Goal: Feedback & Contribution: Contribute content

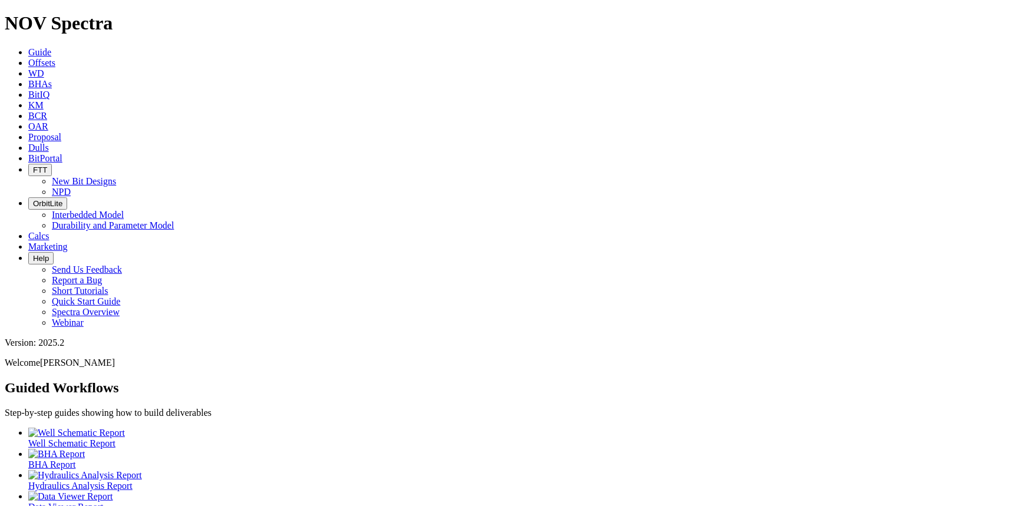
click at [49, 143] on span "Dulls" at bounding box center [38, 148] width 21 height 10
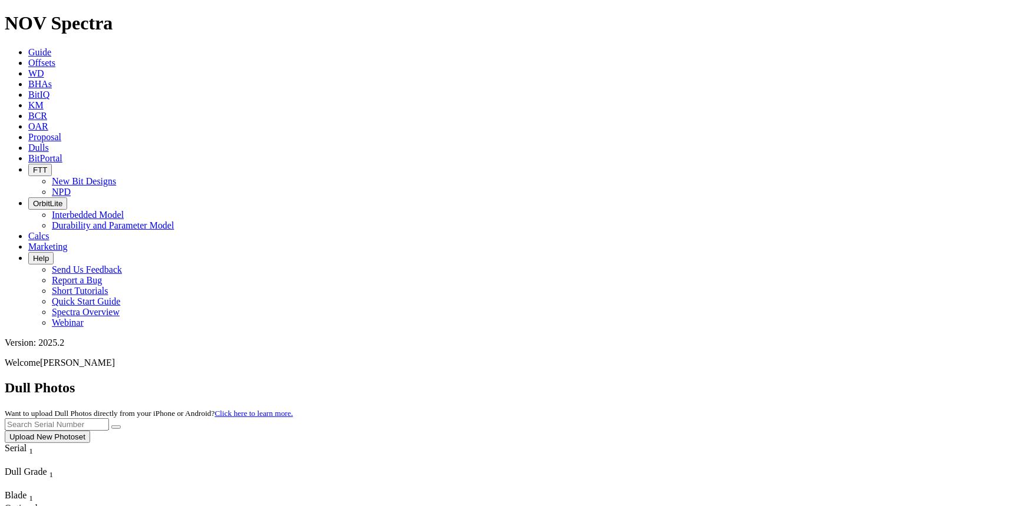
click at [55, 58] on span "Offsets" at bounding box center [41, 63] width 27 height 10
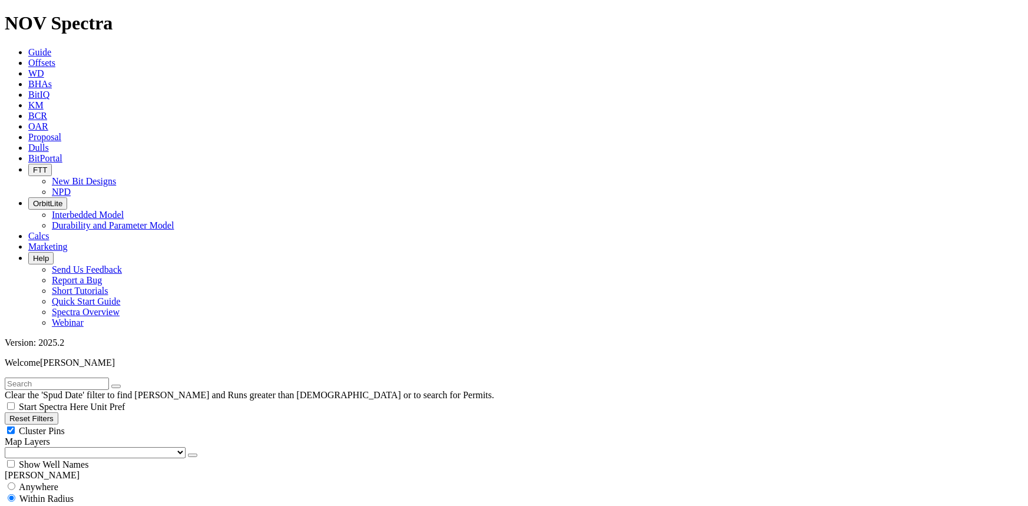
click at [75, 378] on input "text" at bounding box center [57, 384] width 104 height 12
type input "dc1"
click at [123, 385] on button "submit" at bounding box center [127, 387] width 9 height 4
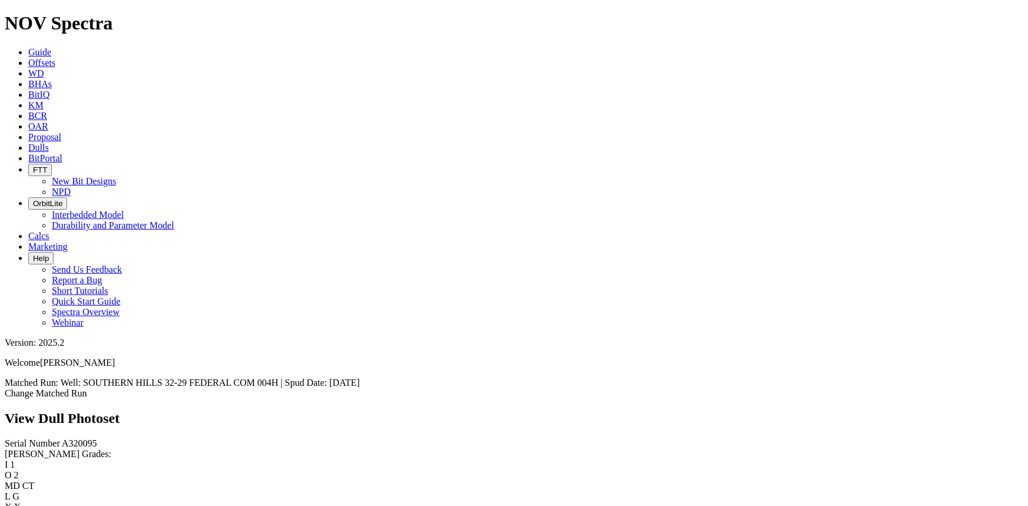
scroll to position [696, 0]
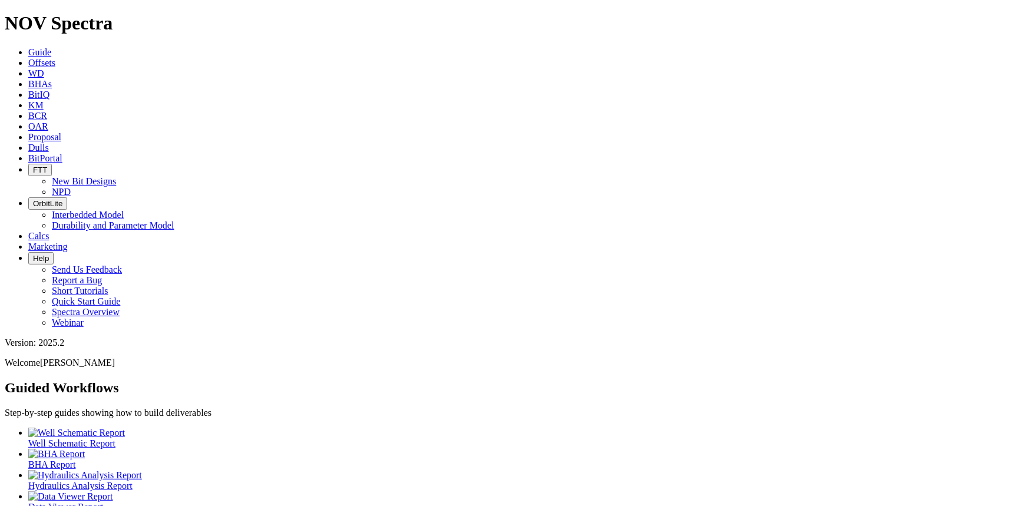
click at [49, 143] on link "Dulls" at bounding box center [38, 148] width 21 height 10
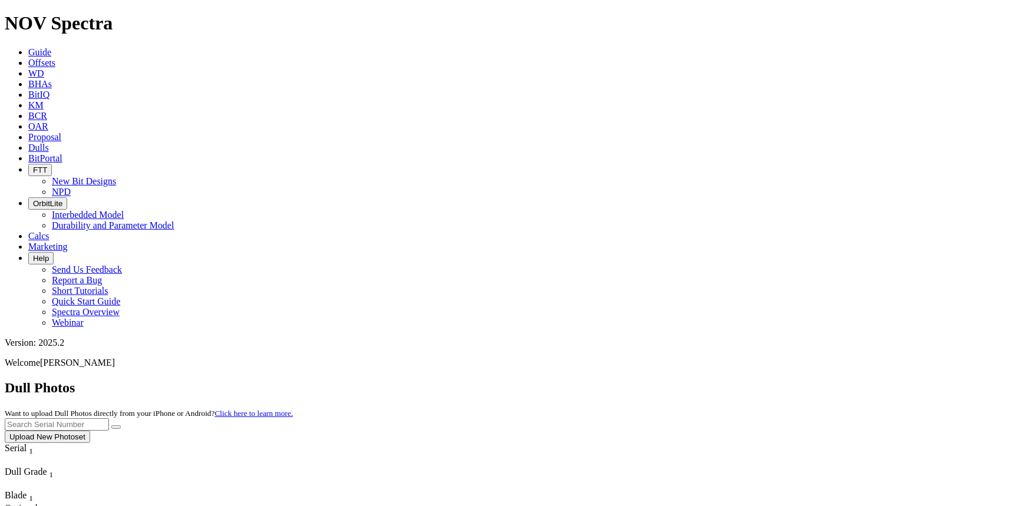
click at [90, 431] on button "Upload New Photoset" at bounding box center [47, 437] width 85 height 12
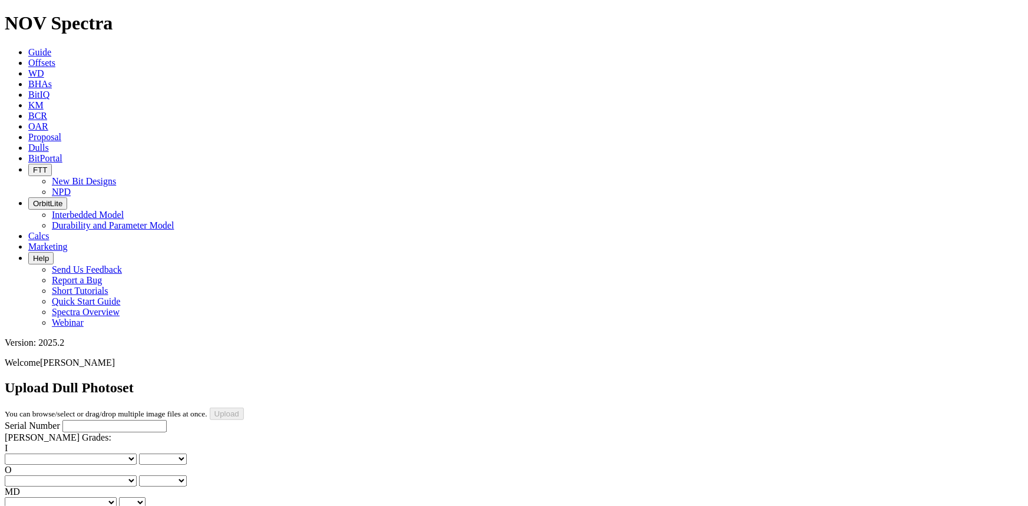
click at [128, 420] on input "Serial Number" at bounding box center [114, 426] width 104 height 12
type input "A318311"
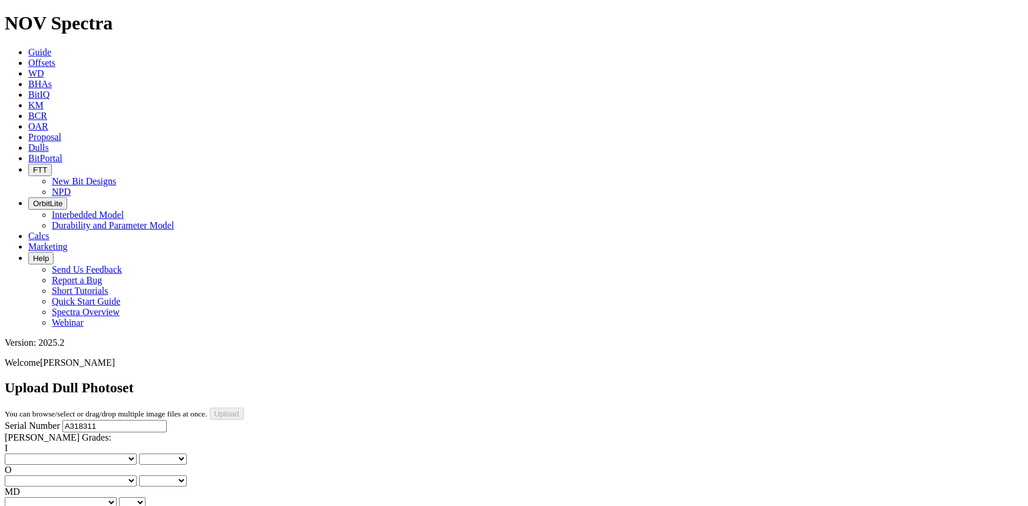
drag, startPoint x: 507, startPoint y: 367, endPoint x: 507, endPoint y: 359, distance: 8.8
drag, startPoint x: 498, startPoint y: 372, endPoint x: 499, endPoint y: 364, distance: 7.7
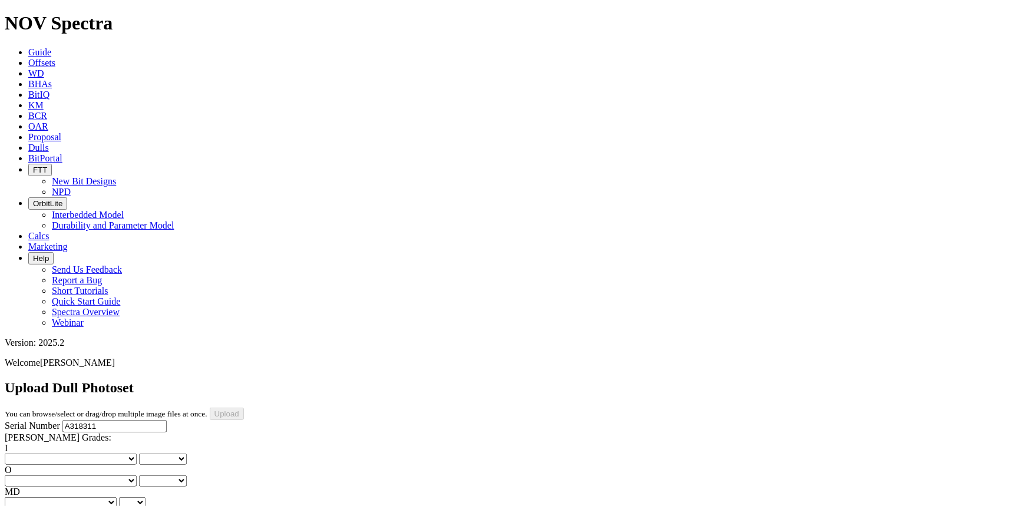
drag, startPoint x: 518, startPoint y: 422, endPoint x: 516, endPoint y: 413, distance: 9.0
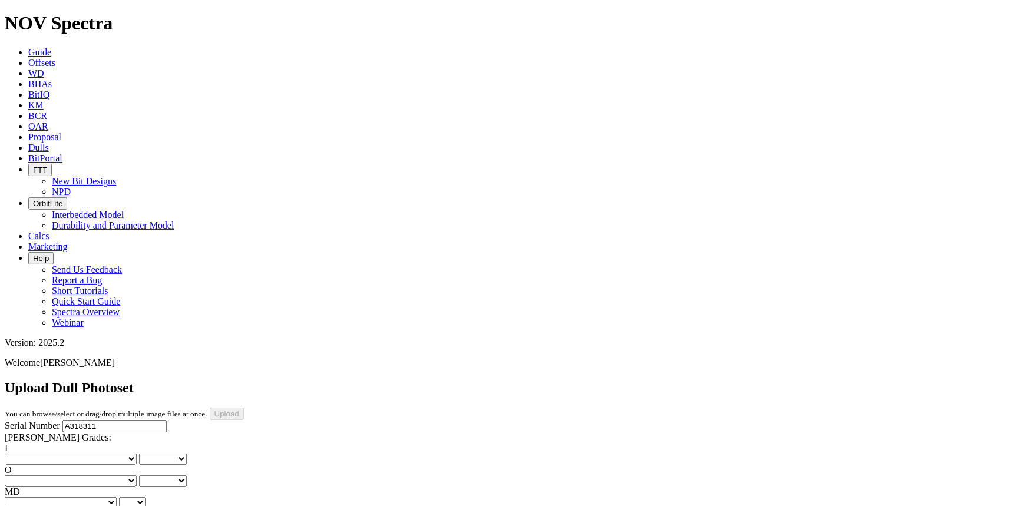
scroll to position [267, 0]
drag, startPoint x: 504, startPoint y: 410, endPoint x: 505, endPoint y: 403, distance: 7.7
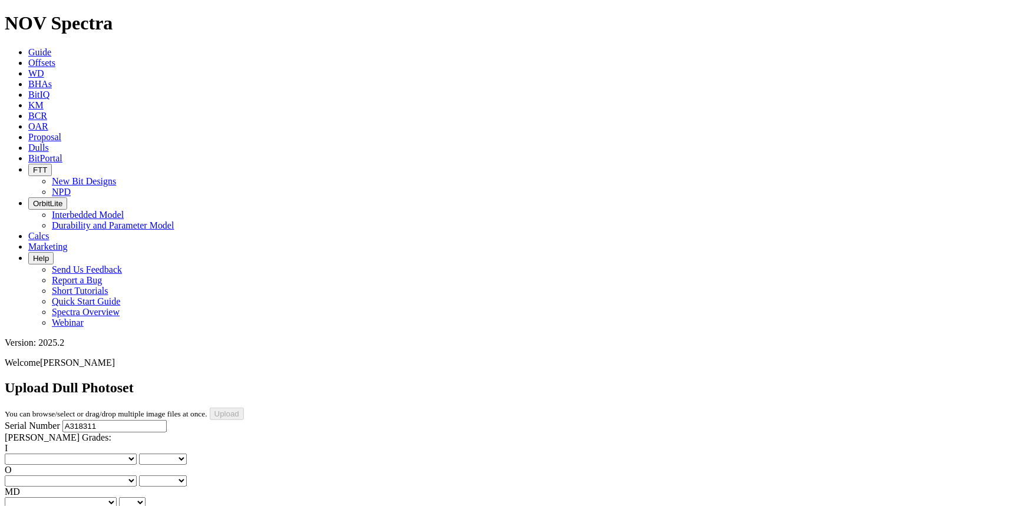
click at [27, 453] on select "No lost, worn or damaged cutters 0 1 2 3 4 5 6 7 8 No diamond table left on any…" at bounding box center [71, 458] width 132 height 11
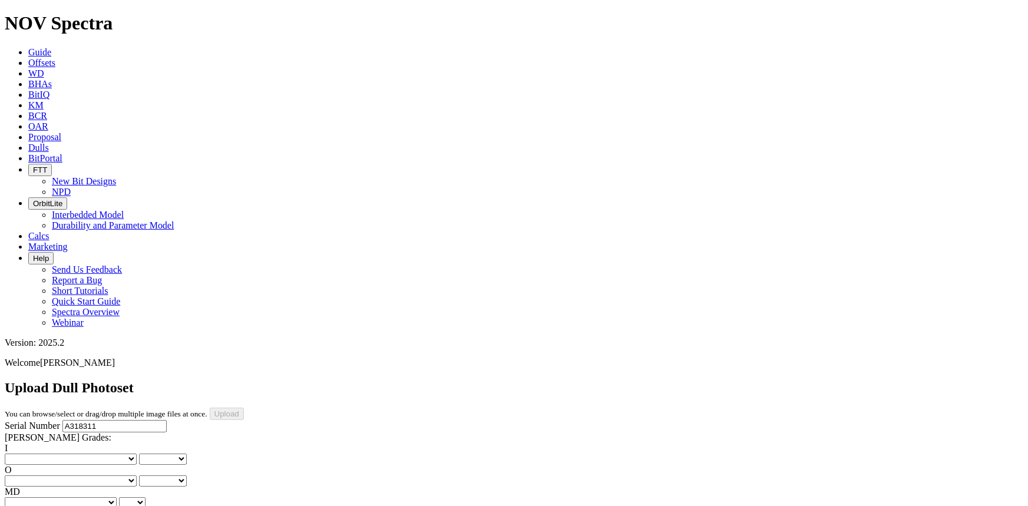
select select "number:1"
click at [24, 453] on select "No lost, worn or damaged cutters 0 1 2 3 4 5 6 7 8 No diamond table left on any…" at bounding box center [71, 458] width 132 height 11
select select "number:1"
click at [102, 475] on select "No lost, worn or damaged cutters 0 1 2 3 4 5 6 7 8 No diamond table left on any…" at bounding box center [71, 480] width 132 height 11
select select "number:1"
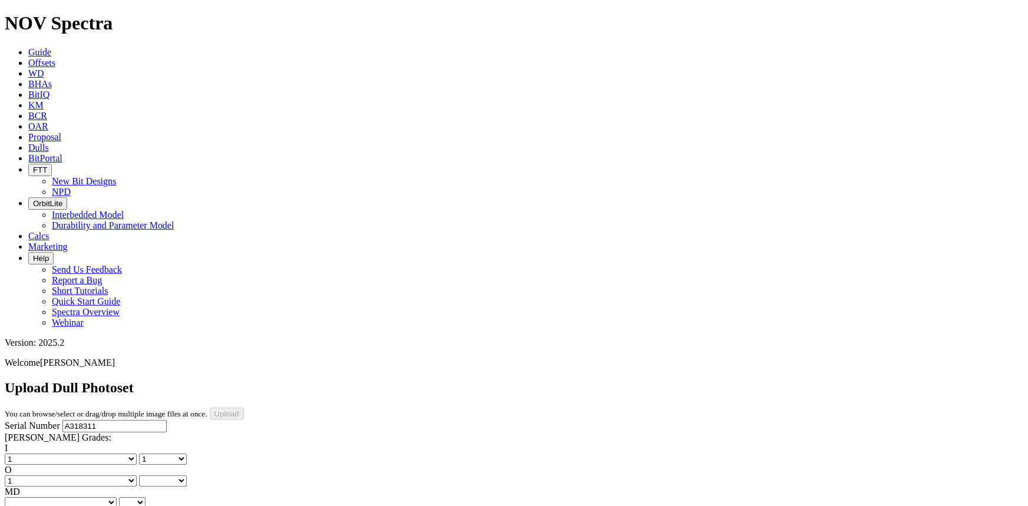
click at [84, 475] on select "No lost, worn or damaged cutters 0 1 2 3 4 5 6 7 8 No diamond table left on any…" at bounding box center [71, 480] width 132 height 11
select select "number:1"
click at [39, 497] on select "BF - Bond Failure BT - Broken Teeth/Cutters BU - Balled Up Bit CR - Cored CT - …" at bounding box center [61, 502] width 112 height 11
select select "string:WT"
click at [24, 497] on select "BF - Bond Failure BT - Broken Teeth/Cutters BU - Balled Up Bit CR - Cored CT - …" at bounding box center [61, 502] width 112 height 11
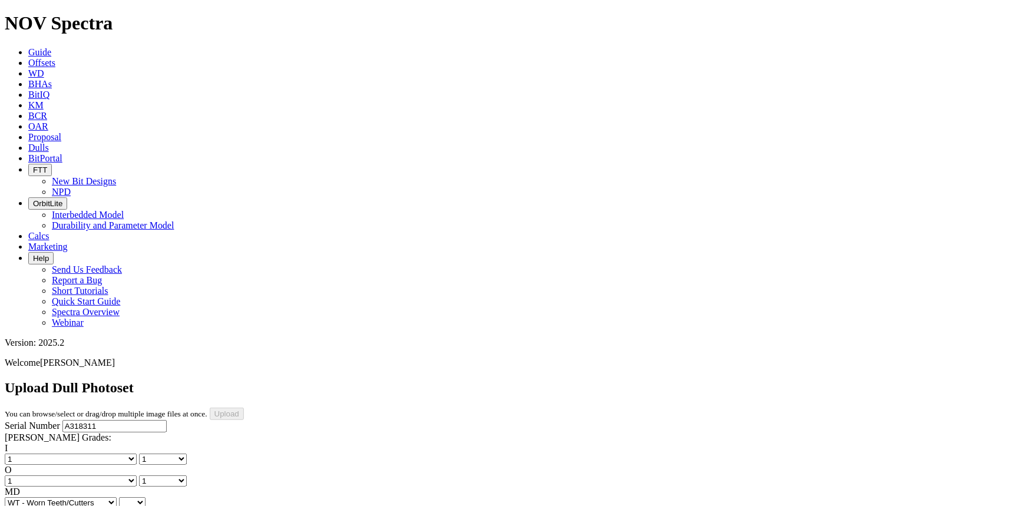
select select "string:WT"
select select "string:A"
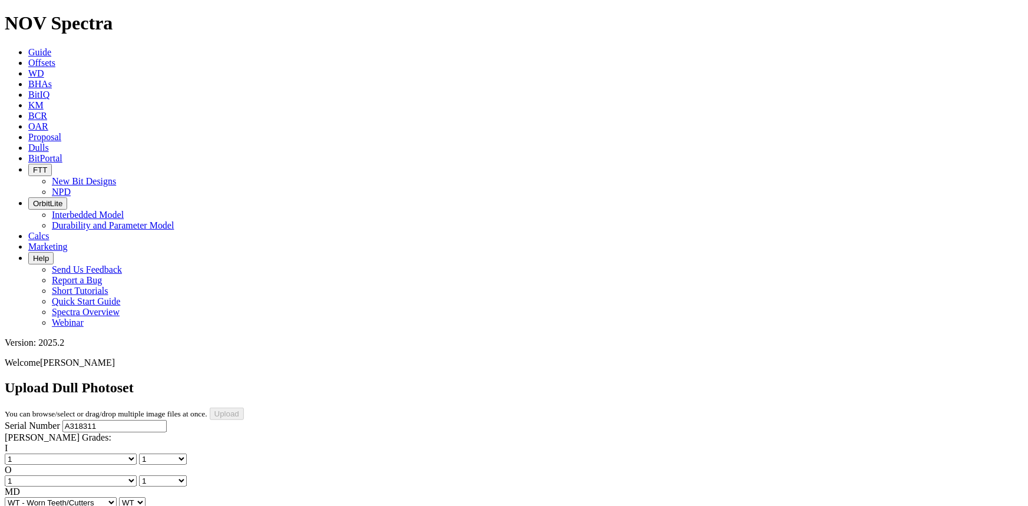
drag, startPoint x: 54, startPoint y: 267, endPoint x: 52, endPoint y: 274, distance: 6.6
select select "string:X"
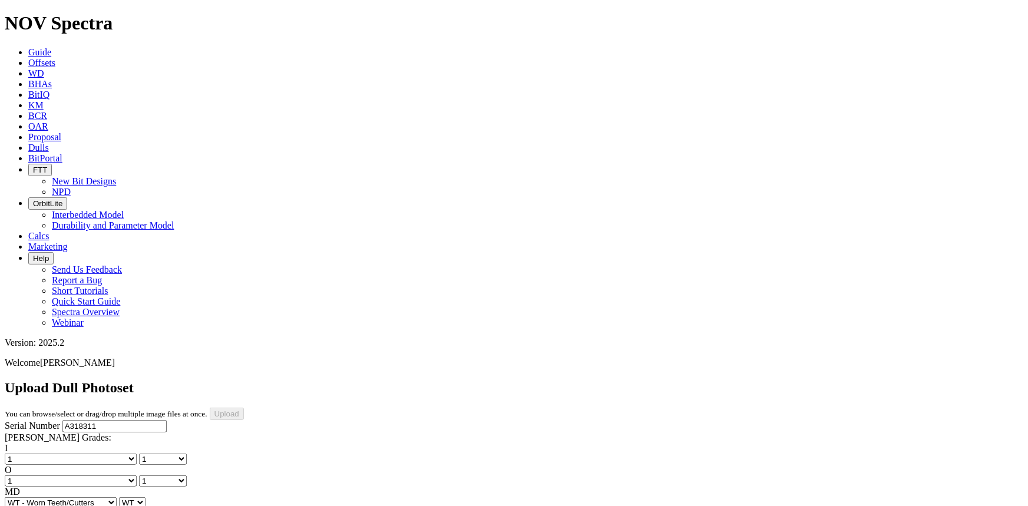
select select "string:X"
select select "string:I"
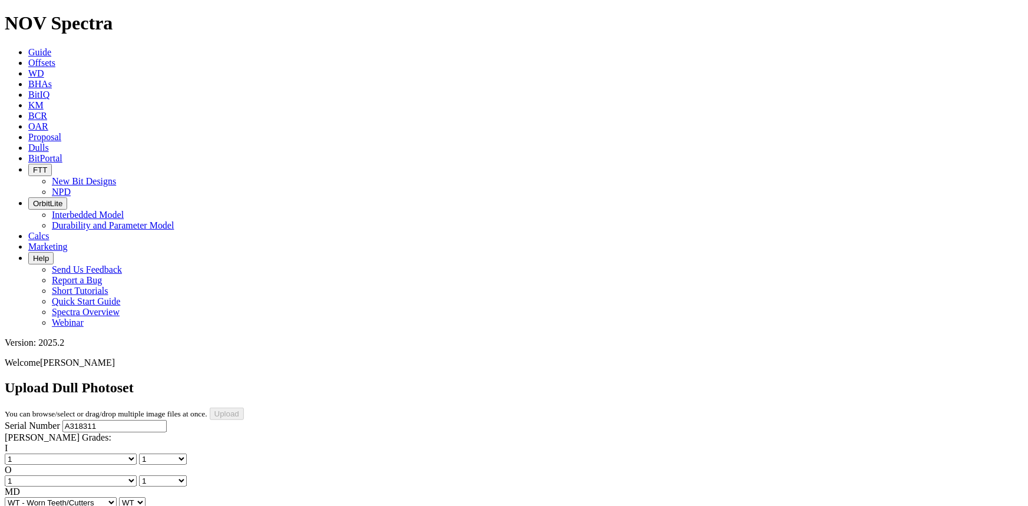
select select "string:I"
select select "string:NO"
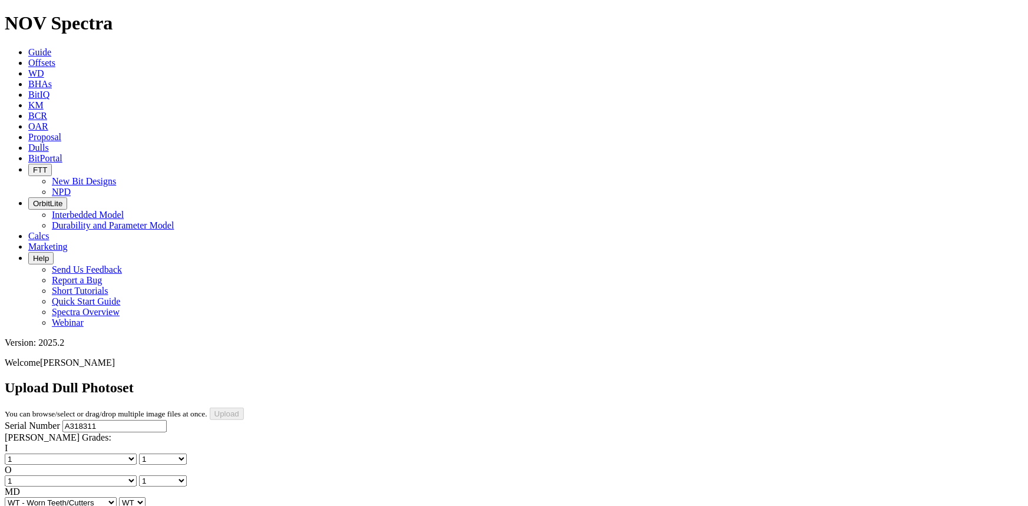
select select "string:_"
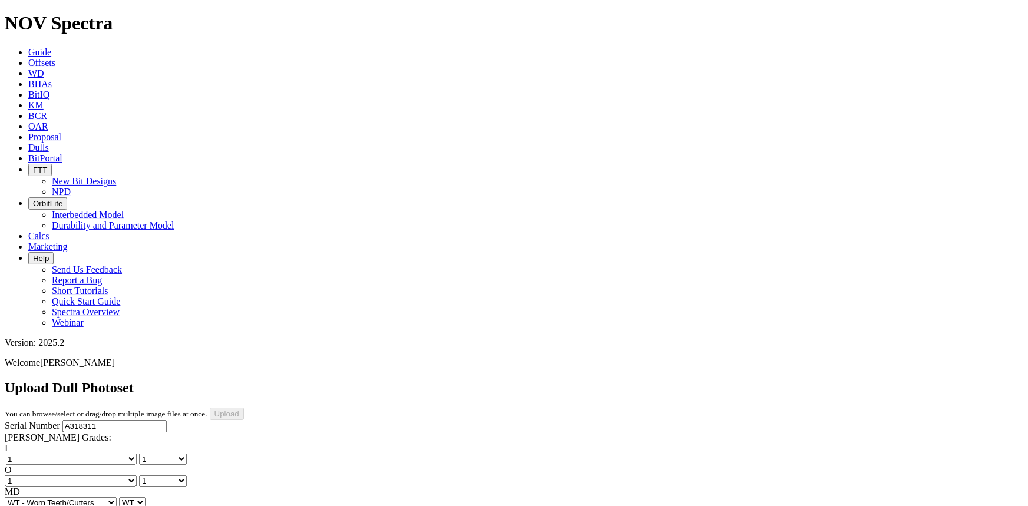
type input "[DATE]"
click at [244, 408] on input "Upload" at bounding box center [227, 414] width 34 height 12
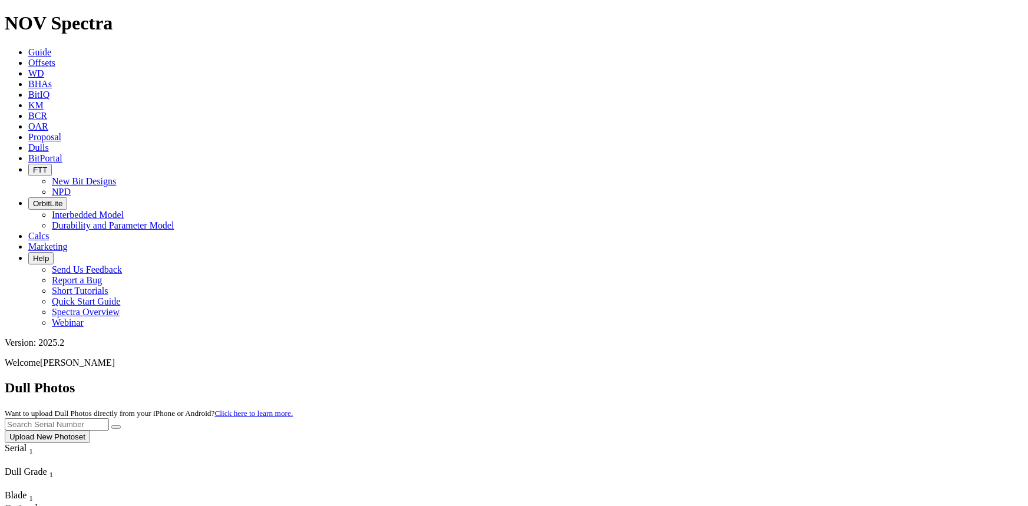
click at [90, 431] on button "Upload New Photoset" at bounding box center [47, 437] width 85 height 12
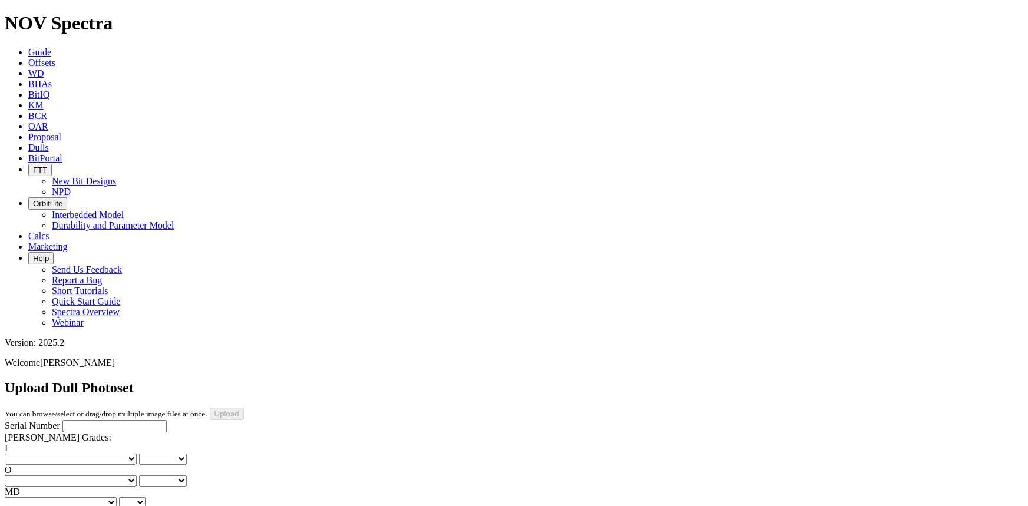
click at [72, 420] on input "Serial Number" at bounding box center [114, 426] width 104 height 12
type input "A318882"
drag, startPoint x: 375, startPoint y: 418, endPoint x: 378, endPoint y: 410, distance: 8.2
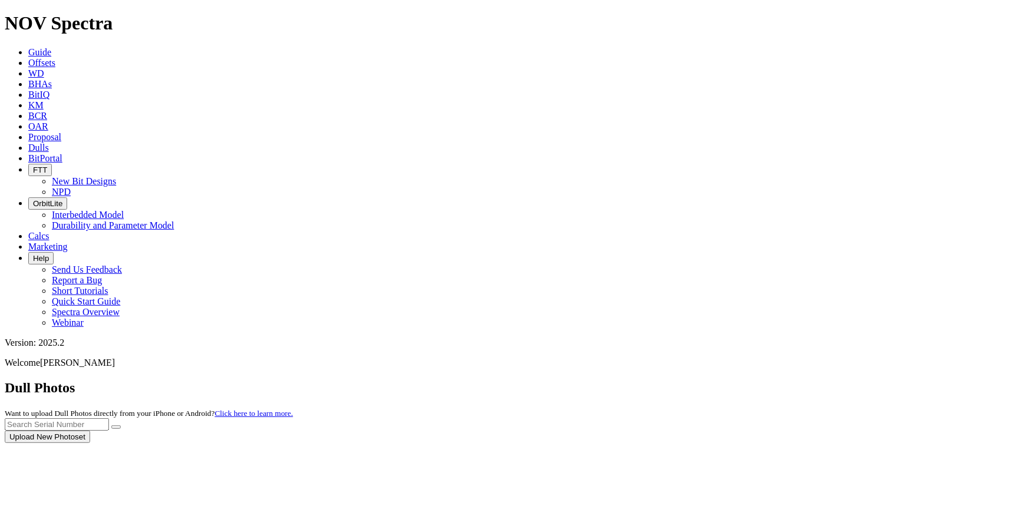
click at [978, 443] on div at bounding box center [514, 443] width 1018 height 0
click at [90, 431] on button "Upload New Photoset" at bounding box center [47, 437] width 85 height 12
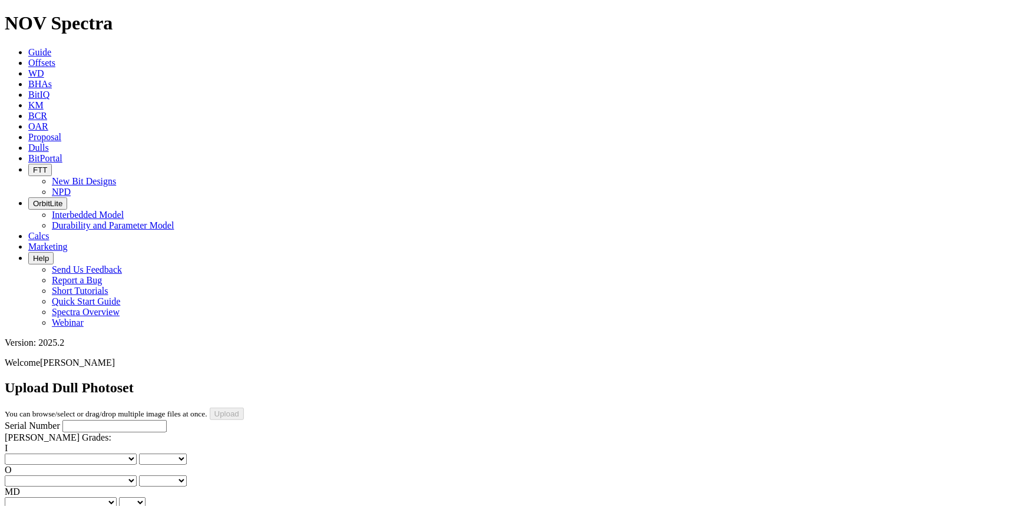
click at [91, 420] on input "Serial Number" at bounding box center [114, 426] width 104 height 12
type input "A320366"
drag, startPoint x: 606, startPoint y: 369, endPoint x: 606, endPoint y: 359, distance: 10.0
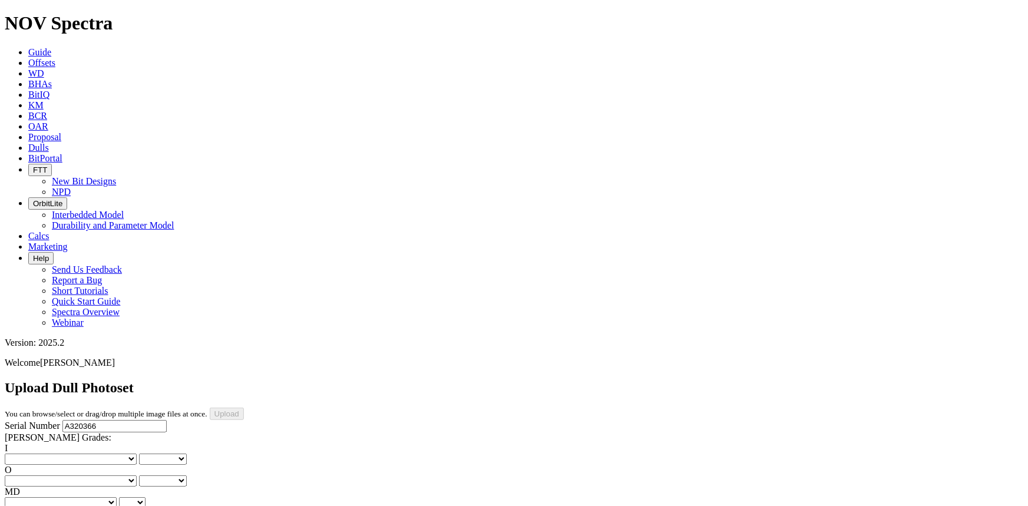
drag, startPoint x: 624, startPoint y: 375, endPoint x: 622, endPoint y: 359, distance: 16.0
drag, startPoint x: 620, startPoint y: 365, endPoint x: 618, endPoint y: 352, distance: 13.7
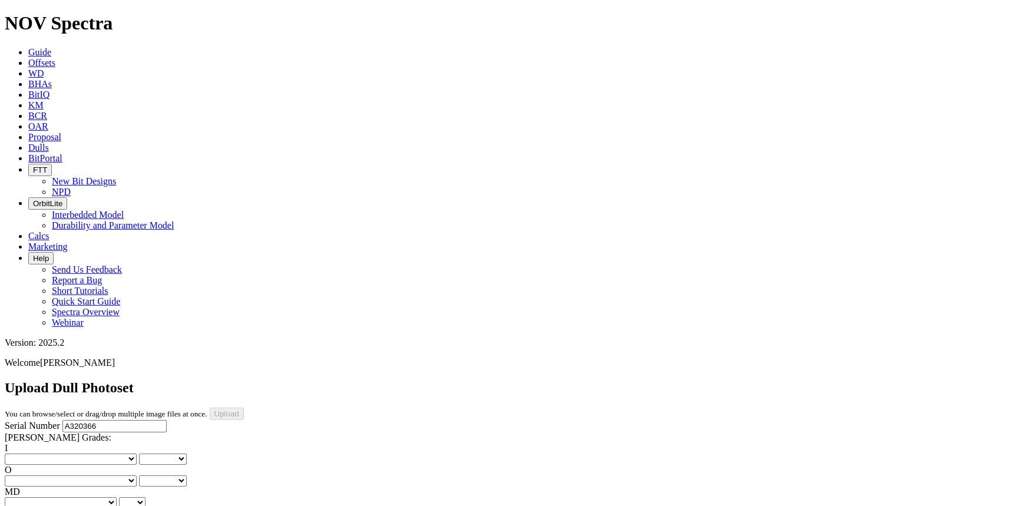
drag, startPoint x: 733, startPoint y: 369, endPoint x: 732, endPoint y: 359, distance: 9.4
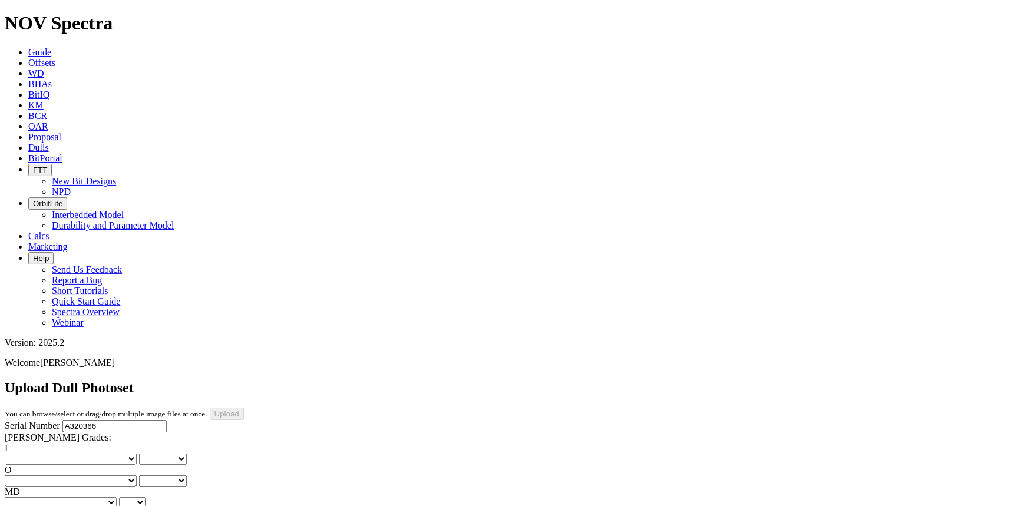
drag, startPoint x: 503, startPoint y: 379, endPoint x: 502, endPoint y: 373, distance: 5.9
drag, startPoint x: 259, startPoint y: 214, endPoint x: 259, endPoint y: 205, distance: 8.8
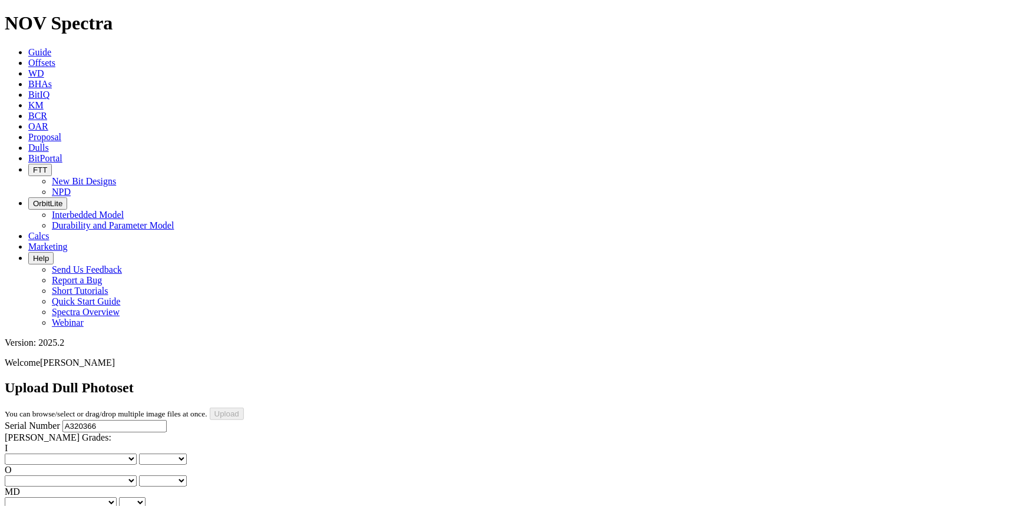
drag, startPoint x: 506, startPoint y: 224, endPoint x: 506, endPoint y: 234, distance: 10.6
drag, startPoint x: 495, startPoint y: 377, endPoint x: 498, endPoint y: 366, distance: 11.2
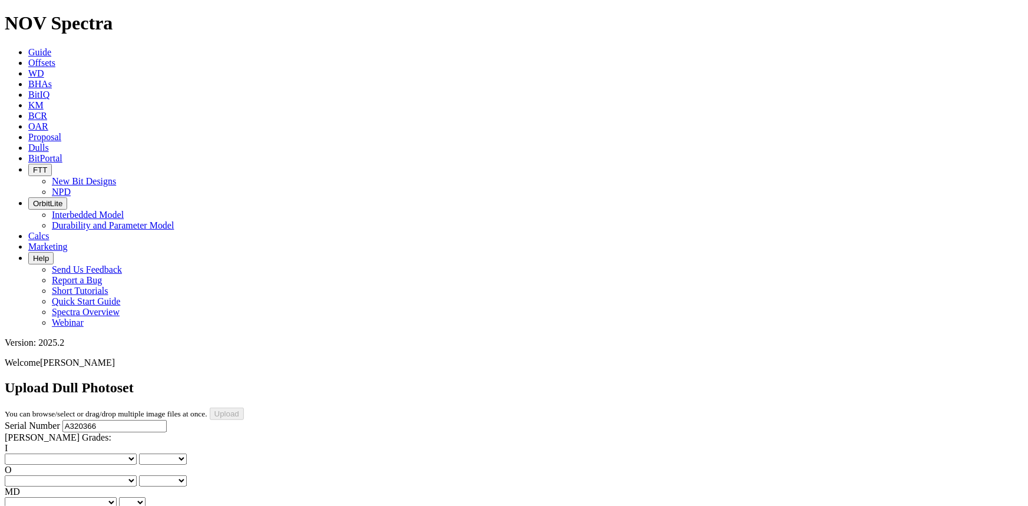
click at [39, 453] on select "No lost, worn or damaged cutters 0 1 2 3 4 5 6 7 8 No diamond table left on any…" at bounding box center [71, 458] width 132 height 11
select select "number:1"
click at [24, 453] on select "No lost, worn or damaged cutters 0 1 2 3 4 5 6 7 8 No diamond table left on any…" at bounding box center [71, 458] width 132 height 11
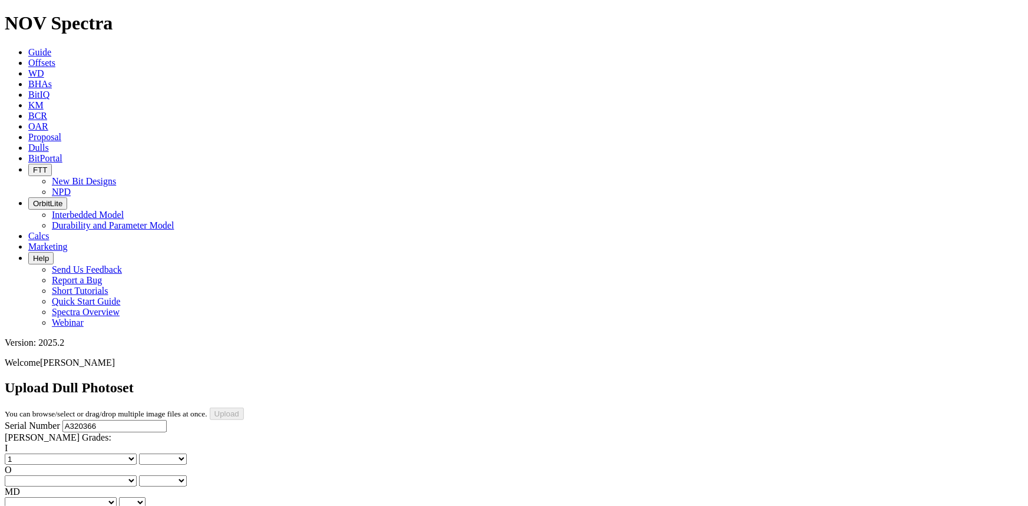
select select "number:1"
click at [100, 475] on select "No lost, worn or damaged cutters 0 1 2 3 4 5 6 7 8 No diamond table left on any…" at bounding box center [71, 480] width 132 height 11
select select "number:1"
click at [84, 475] on select "No lost, worn or damaged cutters 0 1 2 3 4 5 6 7 8 No diamond table left on any…" at bounding box center [71, 480] width 132 height 11
select select "number:1"
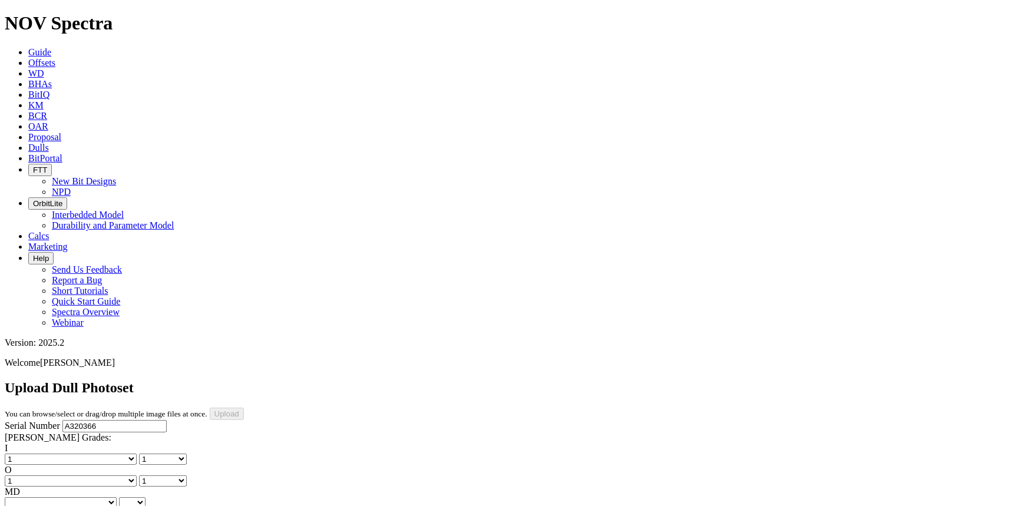
click at [61, 497] on select "BF - Bond Failure BT - Broken Teeth/Cutters BU - Balled Up Bit CR - Cored CT - …" at bounding box center [61, 502] width 112 height 11
select select "string:WT"
click at [24, 497] on select "BF - Bond Failure BT - Broken Teeth/Cutters BU - Balled Up Bit CR - Cored CT - …" at bounding box center [61, 502] width 112 height 11
select select "string:WT"
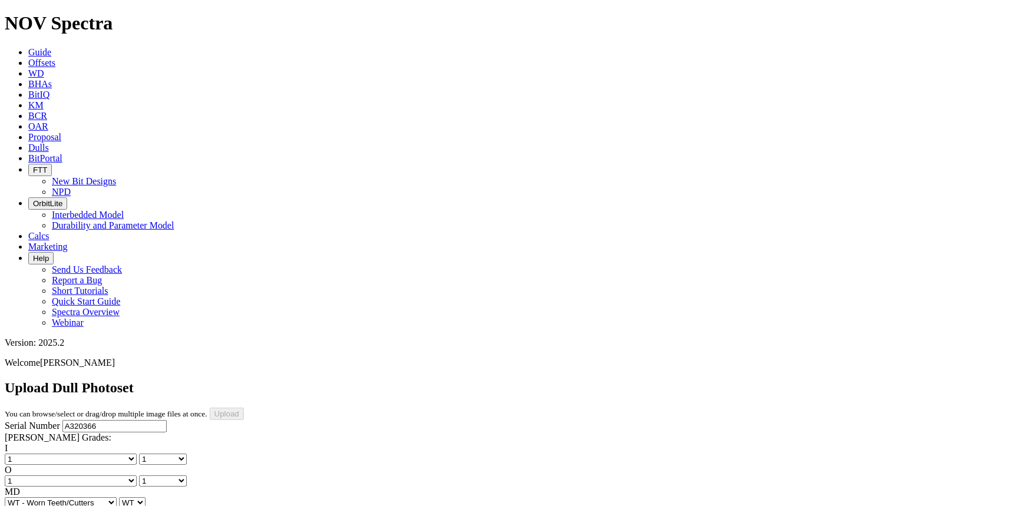
select select "string:A"
select select "string:X"
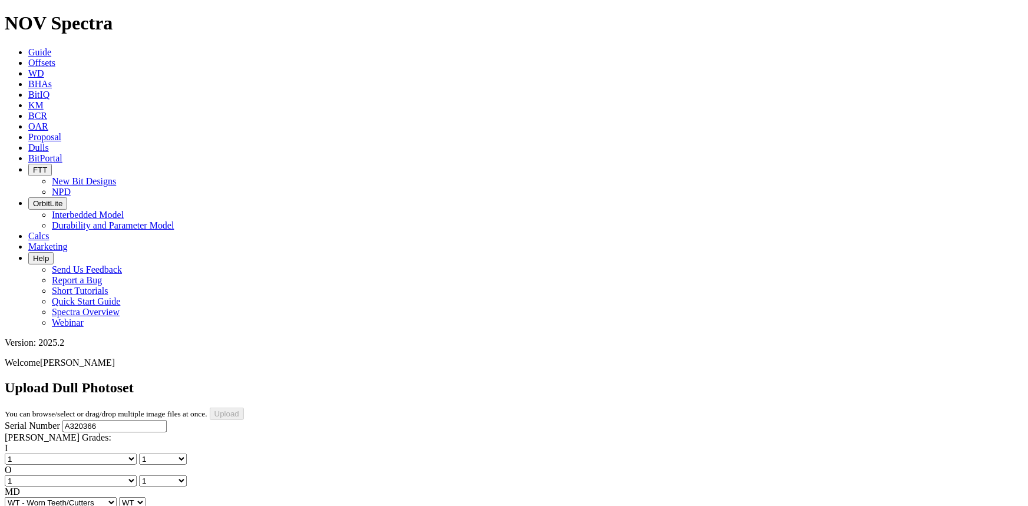
select select "string:X"
select select "string:I"
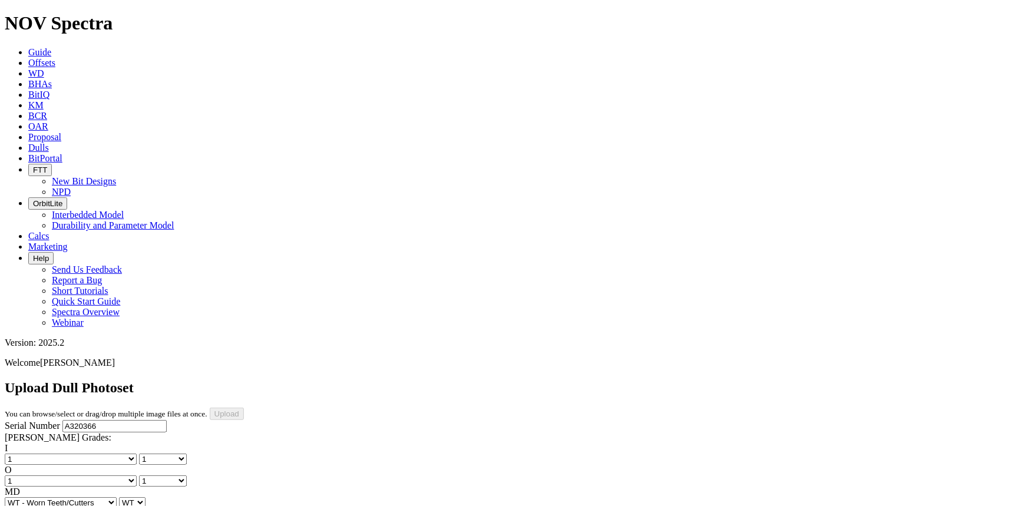
select select "string:I"
select select "string:NO"
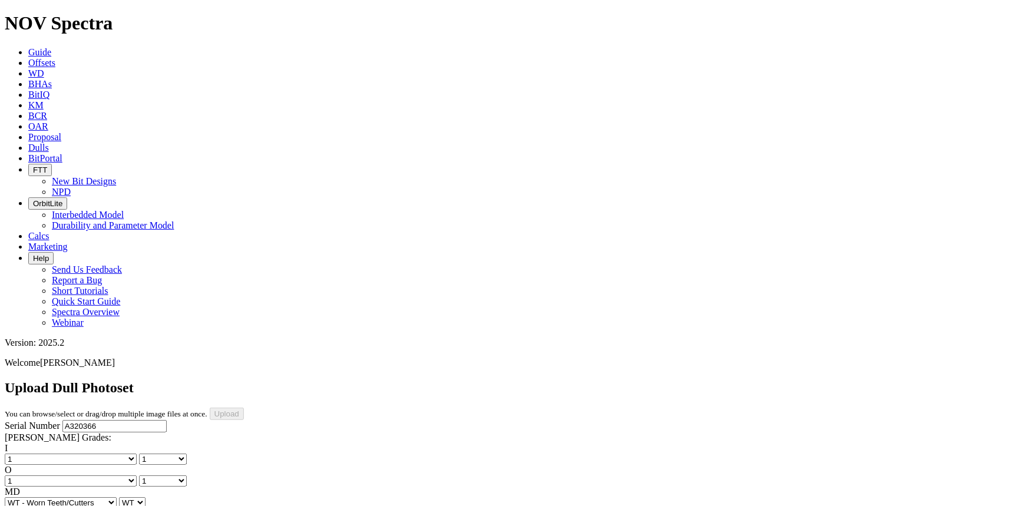
select select "string:_"
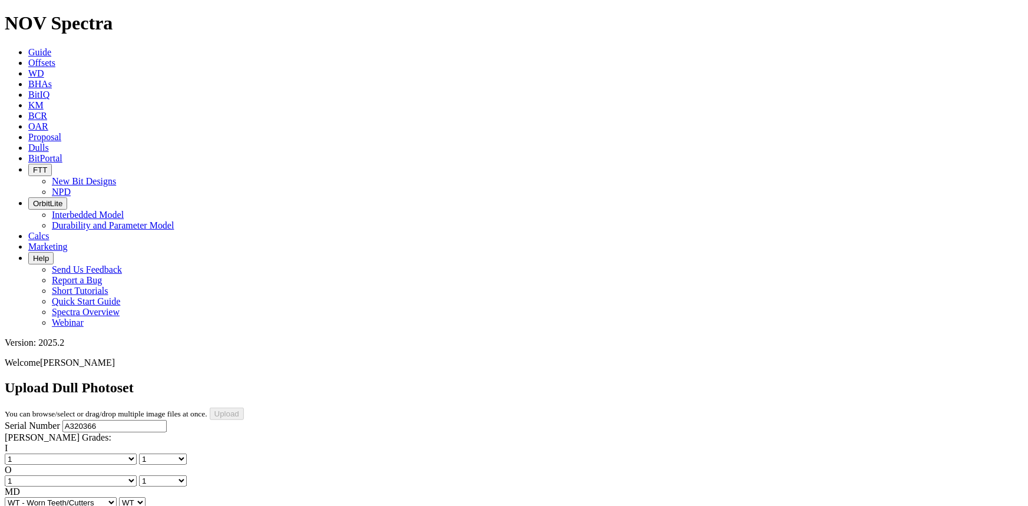
type input "[DATE]"
click at [244, 408] on input "Upload" at bounding box center [227, 414] width 34 height 12
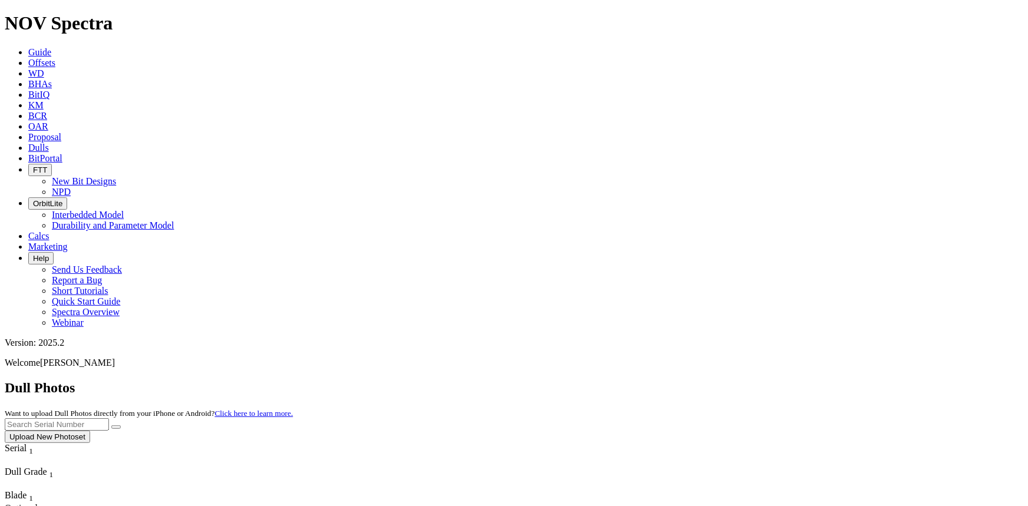
click at [90, 431] on button "Upload New Photoset" at bounding box center [47, 437] width 85 height 12
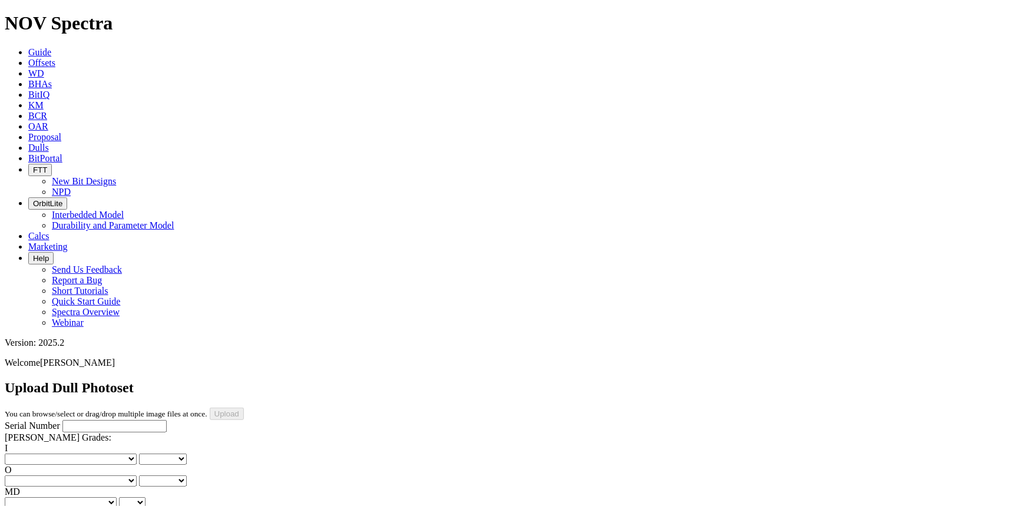
click at [95, 420] on input "Serial Number" at bounding box center [114, 426] width 104 height 12
type input "A316713"
drag, startPoint x: 501, startPoint y: 316, endPoint x: 501, endPoint y: 306, distance: 9.4
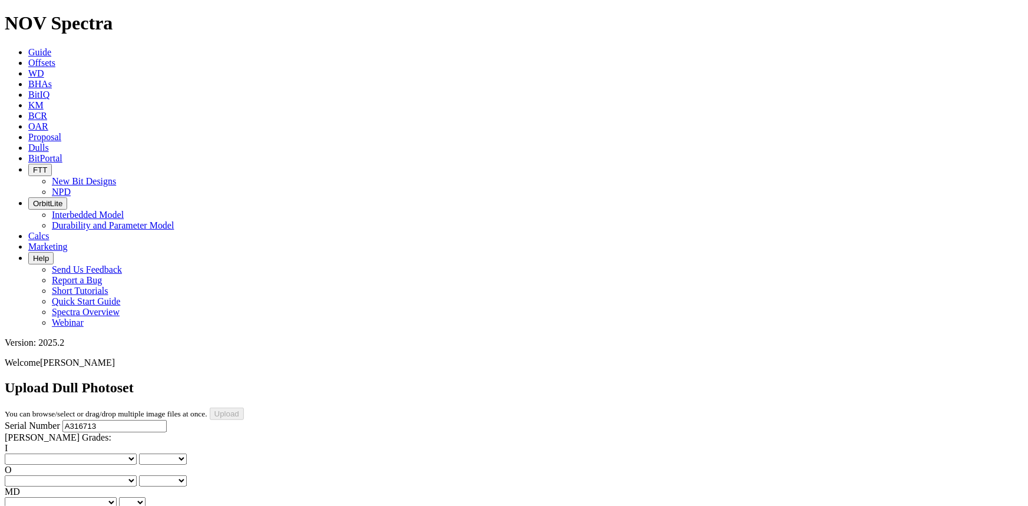
drag, startPoint x: 613, startPoint y: 312, endPoint x: 614, endPoint y: 306, distance: 6.0
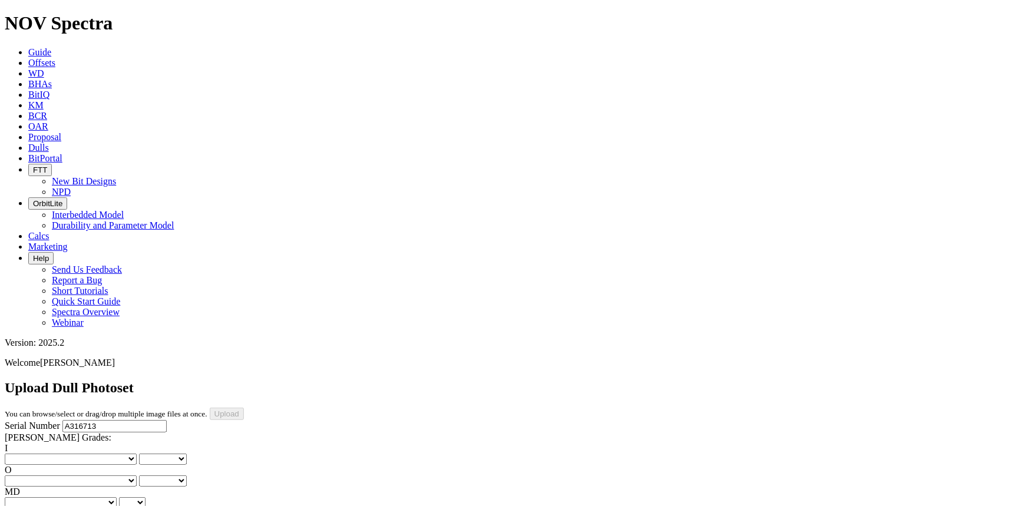
drag, startPoint x: 375, startPoint y: 474, endPoint x: 375, endPoint y: 466, distance: 8.2
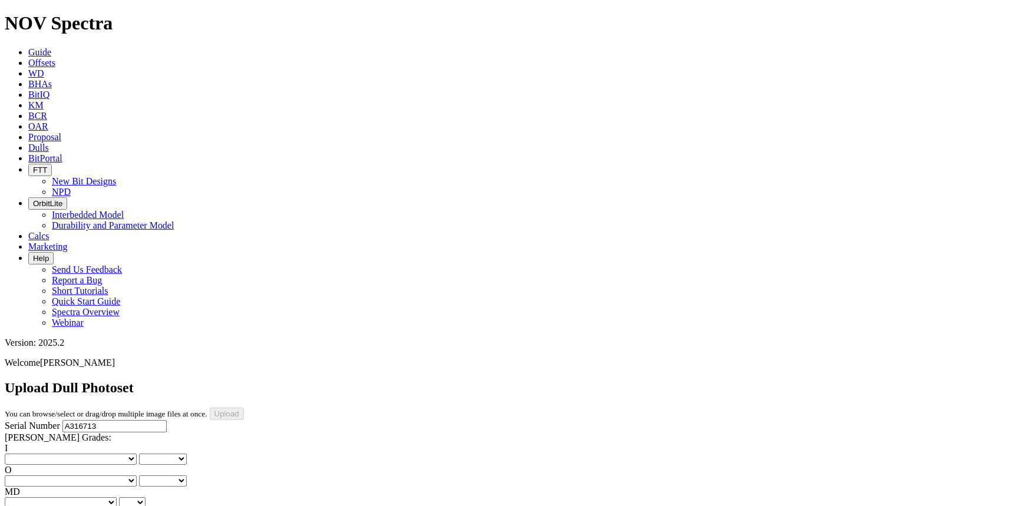
scroll to position [107, 0]
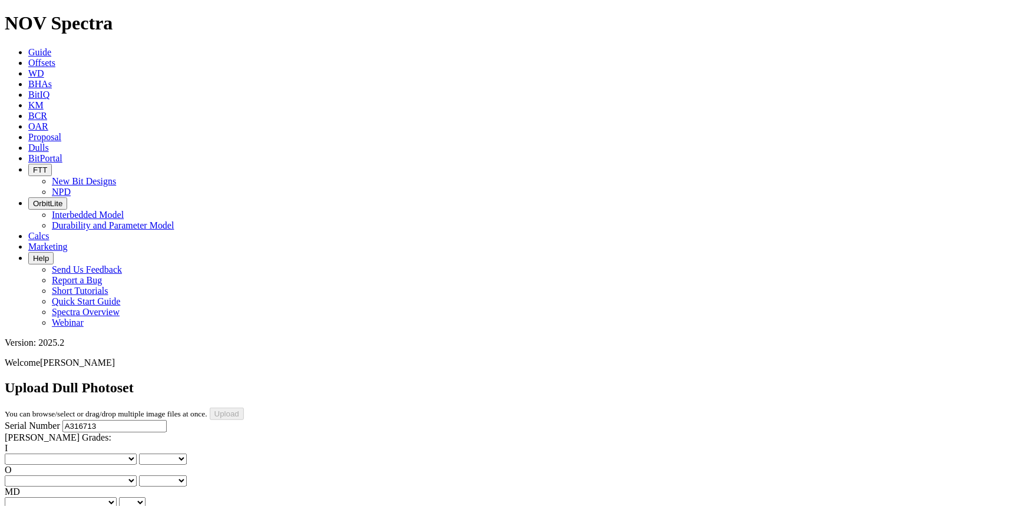
drag, startPoint x: 508, startPoint y: 411, endPoint x: 508, endPoint y: 402, distance: 9.4
drag, startPoint x: 267, startPoint y: 418, endPoint x: 266, endPoint y: 409, distance: 8.9
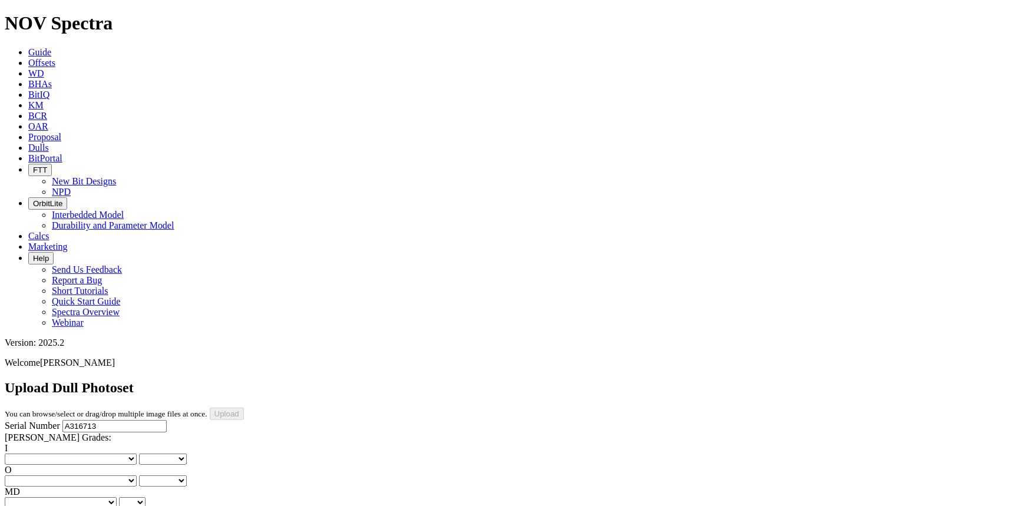
scroll to position [0, 0]
click at [35, 453] on select "No lost, worn or damaged cutters 0 1 2 3 4 5 6 7 8 No diamond table left on any…" at bounding box center [71, 458] width 132 height 11
select select "number:1"
click at [24, 453] on select "No lost, worn or damaged cutters 0 1 2 3 4 5 6 7 8 No diamond table left on any…" at bounding box center [71, 458] width 132 height 11
select select "number:1"
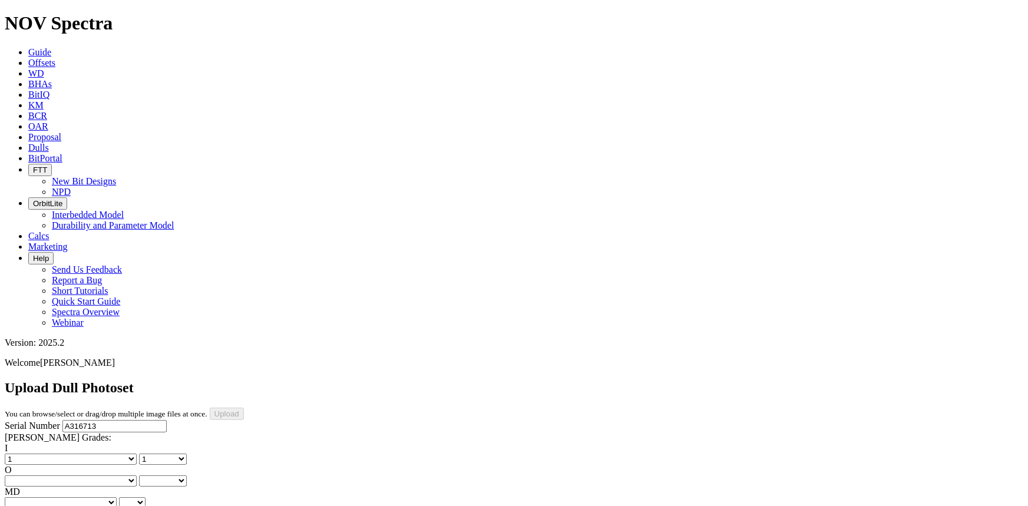
click at [98, 475] on select "No lost, worn or damaged cutters 0 1 2 3 4 5 6 7 8 No diamond table left on any…" at bounding box center [71, 480] width 132 height 11
select select "number:1"
click at [84, 475] on select "No lost, worn or damaged cutters 0 1 2 3 4 5 6 7 8 No diamond table left on any…" at bounding box center [71, 480] width 132 height 11
select select "number:1"
click at [58, 497] on select "BF - Bond Failure BT - Broken Teeth/Cutters BU - Balled Up Bit CR - Cored CT - …" at bounding box center [61, 502] width 112 height 11
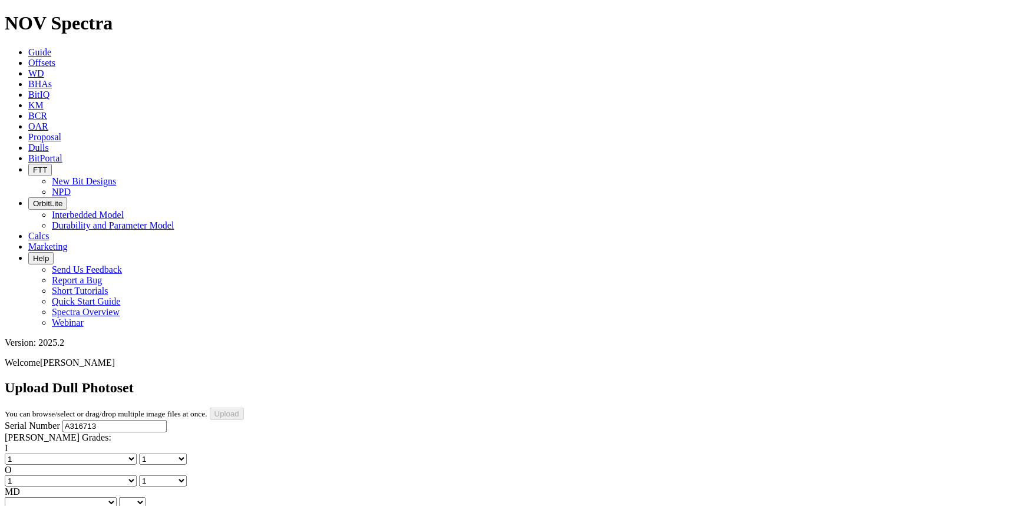
select select "string:WT"
click at [24, 497] on select "BF - Bond Failure BT - Broken Teeth/Cutters BU - Balled Up Bit CR - Cored CT - …" at bounding box center [61, 502] width 112 height 11
select select "string:WT"
drag, startPoint x: 108, startPoint y: 224, endPoint x: 110, endPoint y: 230, distance: 6.6
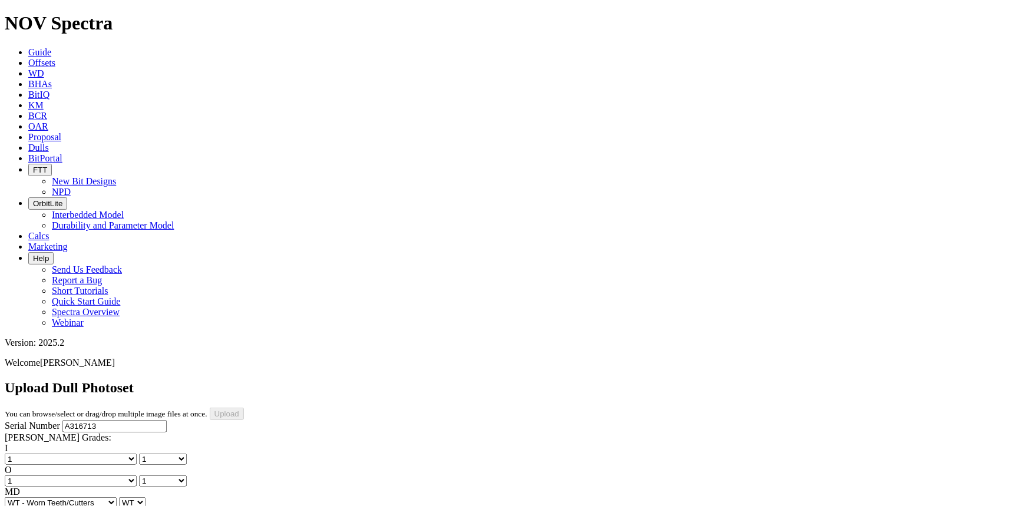
select select "string:A"
select select "string:X"
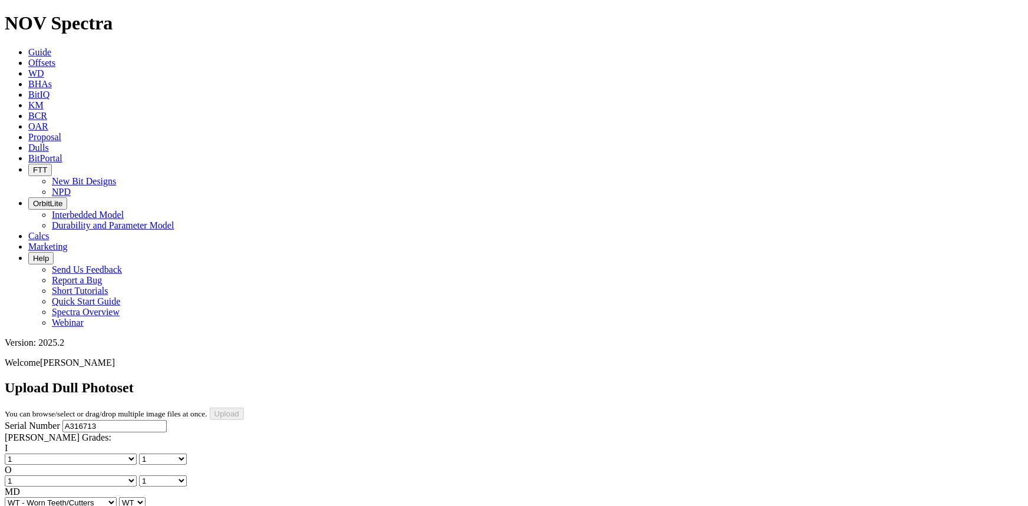
select select "string:X"
select select "string:I"
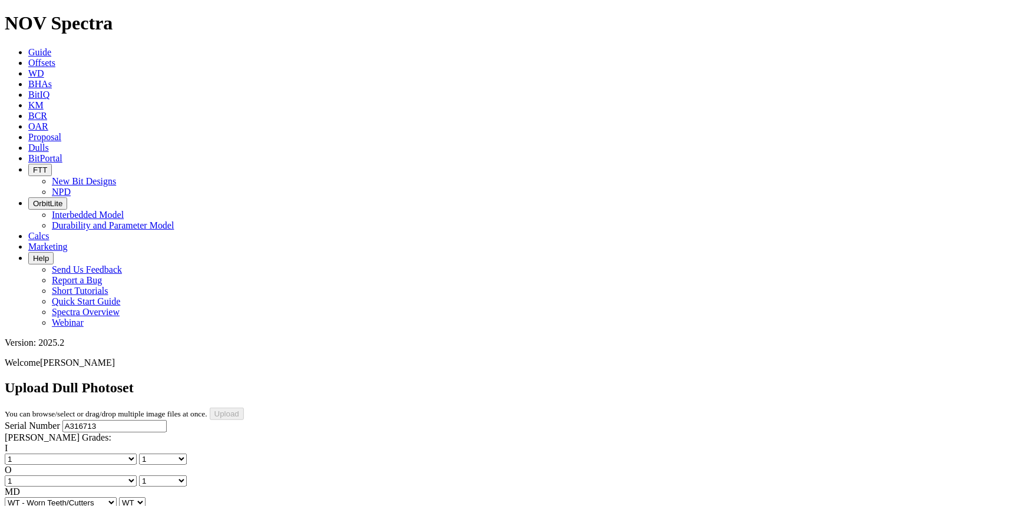
select select "string:I"
select select "string:CT"
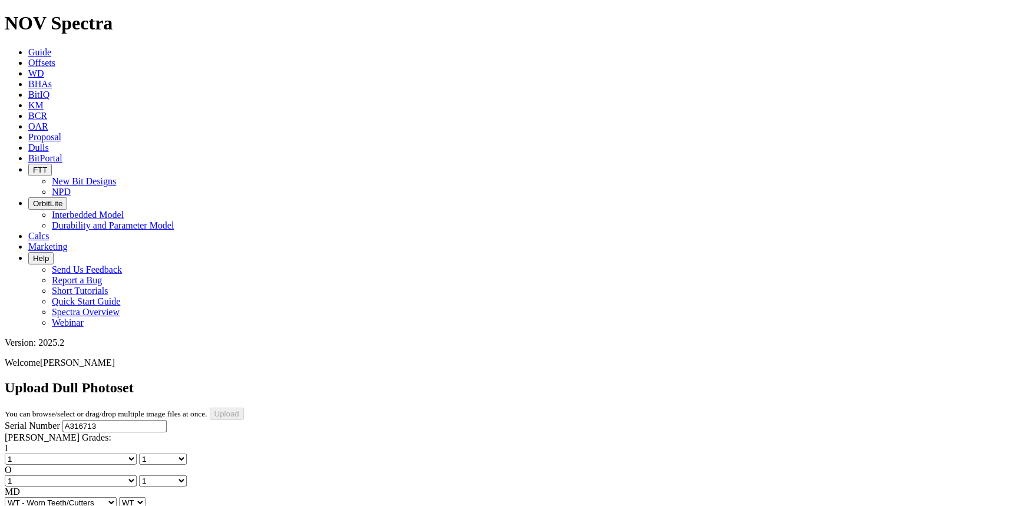
drag, startPoint x: 111, startPoint y: 322, endPoint x: 111, endPoint y: 312, distance: 10.6
select select "string:_"
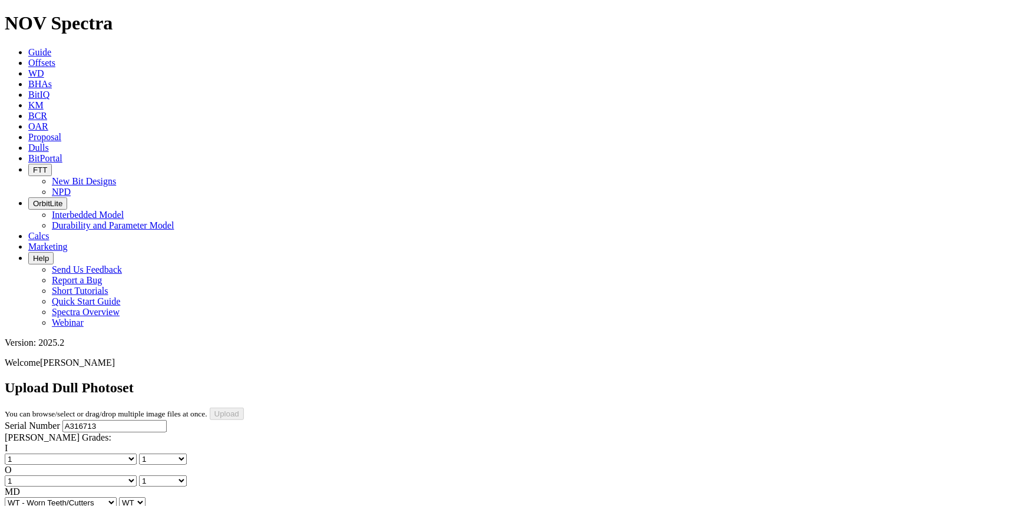
type input "[DATE]"
click at [244, 408] on input "Upload" at bounding box center [227, 414] width 34 height 12
